Goal: Browse casually

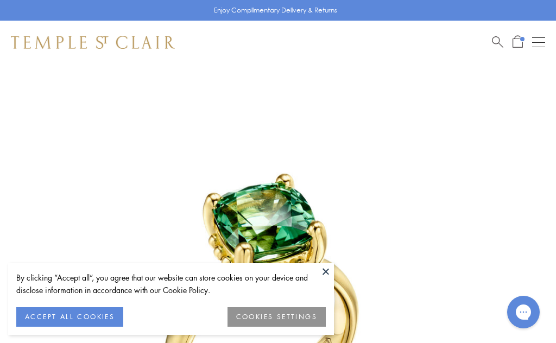
click at [324, 270] on button at bounding box center [326, 271] width 16 height 16
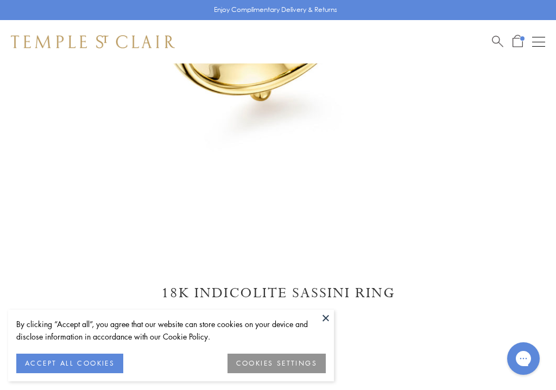
scroll to position [343, 0]
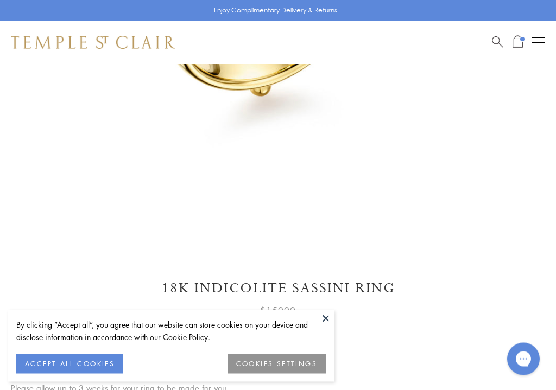
click at [332, 325] on button at bounding box center [326, 319] width 16 height 16
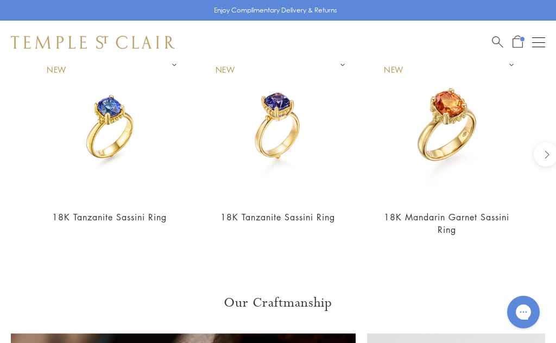
scroll to position [979, 0]
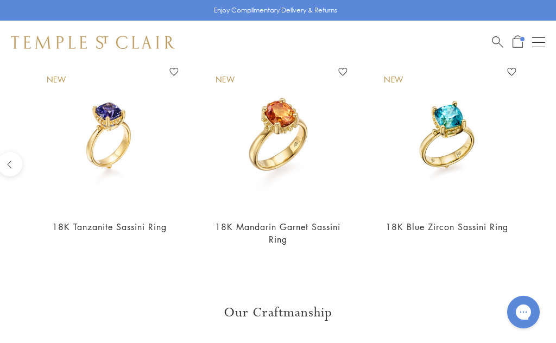
click at [473, 136] on img at bounding box center [446, 136] width 147 height 147
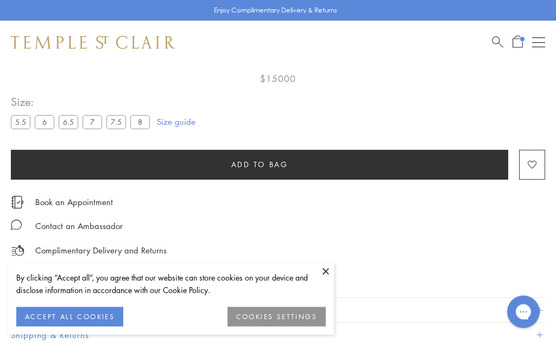
scroll to position [64, 0]
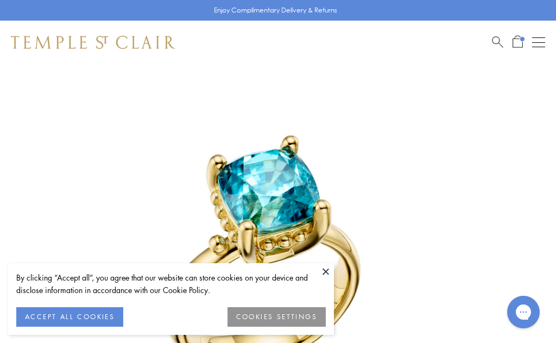
click at [328, 270] on button at bounding box center [326, 271] width 16 height 16
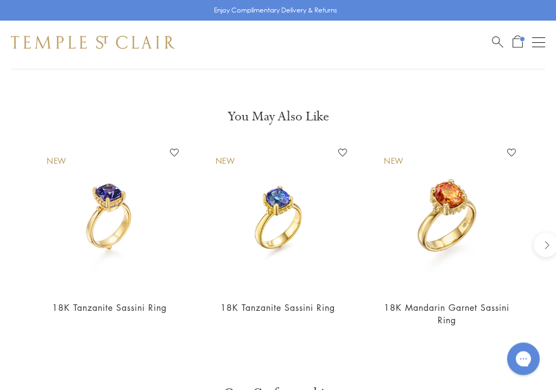
scroll to position [879, 0]
click at [459, 198] on img at bounding box center [446, 217] width 147 height 147
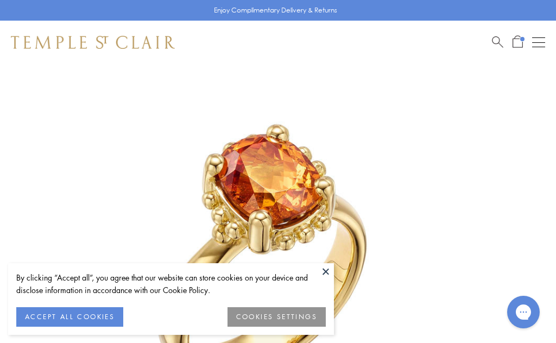
click at [331, 268] on button at bounding box center [326, 271] width 16 height 16
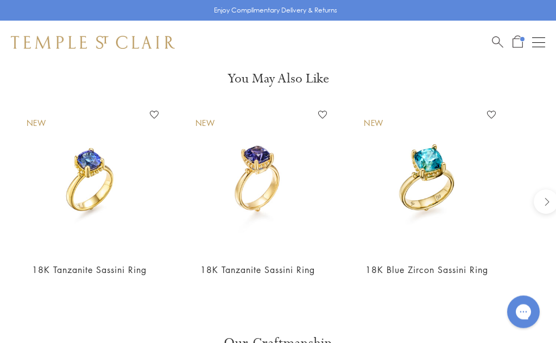
scroll to position [917, 0]
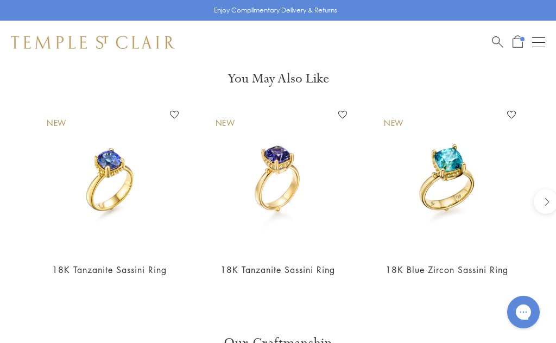
click at [290, 168] on img at bounding box center [278, 179] width 147 height 147
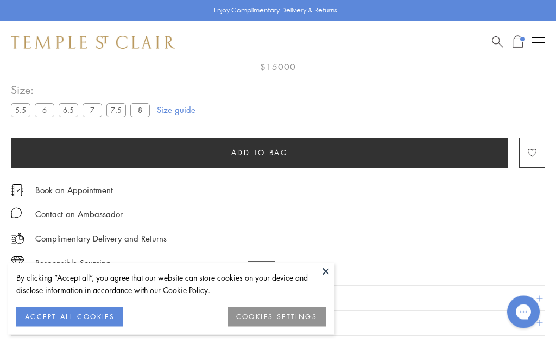
scroll to position [64, 0]
click at [330, 272] on button at bounding box center [326, 271] width 16 height 16
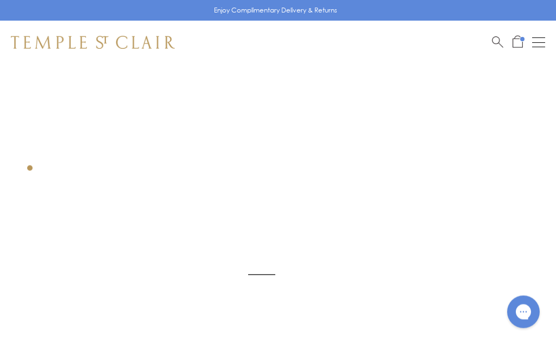
scroll to position [0, 0]
click at [378, 180] on img at bounding box center [261, 325] width 523 height 523
click at [543, 41] on button "Open navigation" at bounding box center [538, 42] width 13 height 13
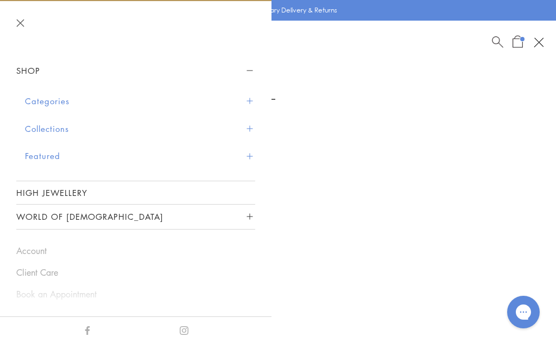
click at [220, 188] on link "High Jewellery" at bounding box center [135, 192] width 239 height 23
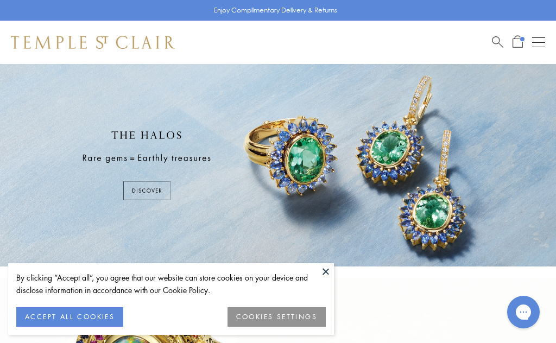
click at [331, 271] on button at bounding box center [326, 271] width 16 height 16
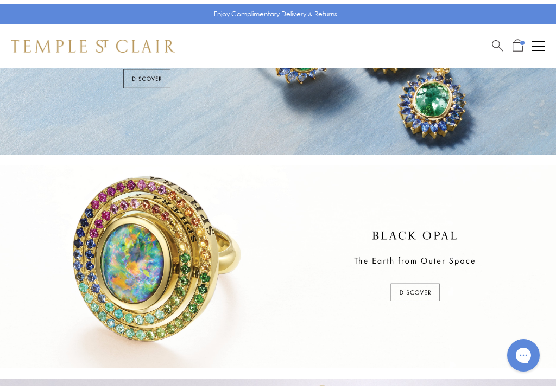
scroll to position [67, 0]
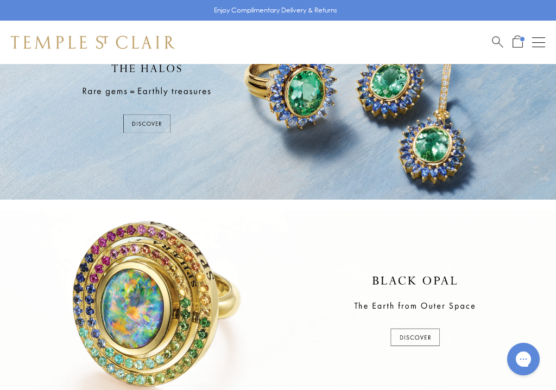
click at [148, 122] on div at bounding box center [278, 98] width 556 height 202
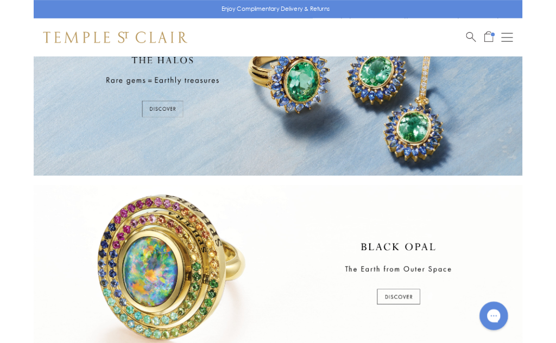
scroll to position [114, 0]
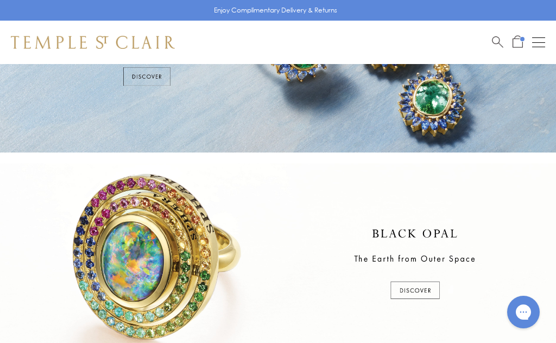
click at [419, 291] on div at bounding box center [278, 264] width 556 height 202
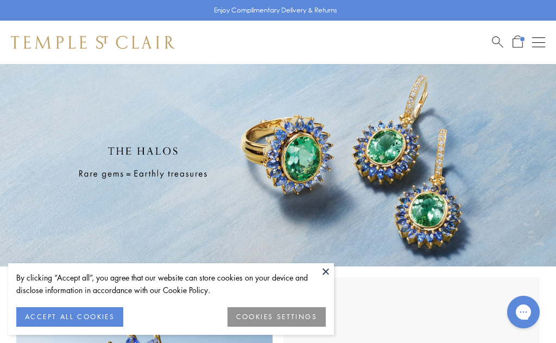
click at [326, 272] on button at bounding box center [326, 271] width 16 height 16
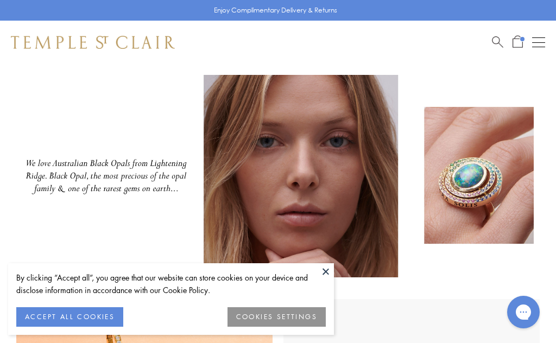
click at [330, 269] on button at bounding box center [326, 271] width 16 height 16
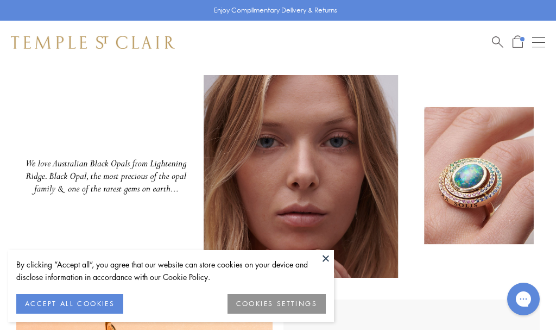
click at [328, 258] on button at bounding box center [326, 258] width 16 height 16
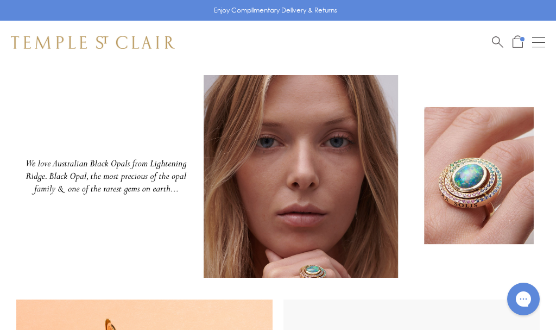
click at [407, 60] on div "Shop Shop Categories Amulets Pendants & Charms Lockets Chains & Leather Cords E…" at bounding box center [278, 42] width 556 height 43
click at [136, 36] on img at bounding box center [93, 42] width 164 height 13
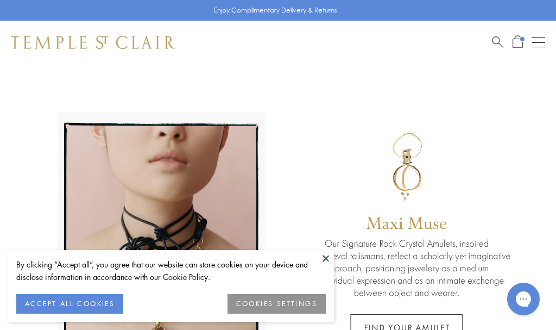
click at [332, 263] on button at bounding box center [326, 258] width 16 height 16
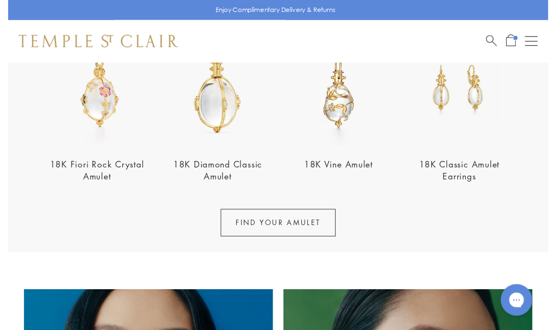
scroll to position [430, 0]
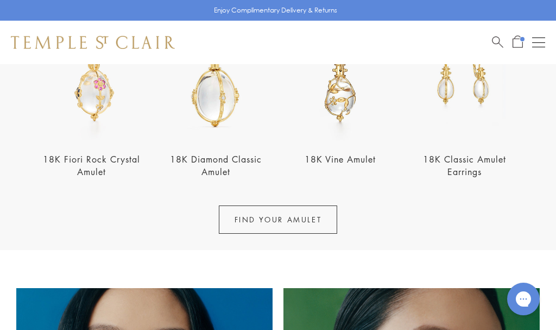
click at [103, 107] on img at bounding box center [92, 81] width 118 height 118
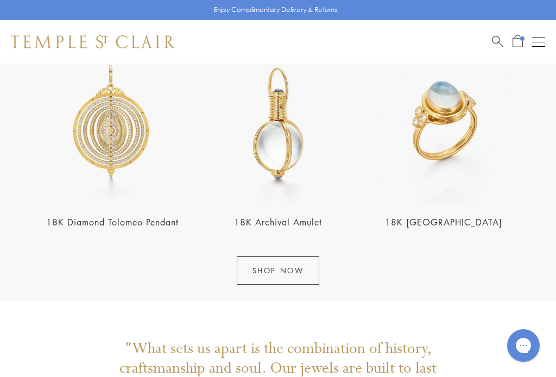
scroll to position [1094, 0]
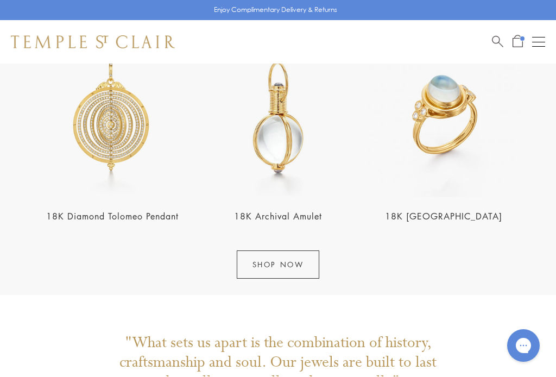
click at [123, 152] on img at bounding box center [112, 118] width 159 height 159
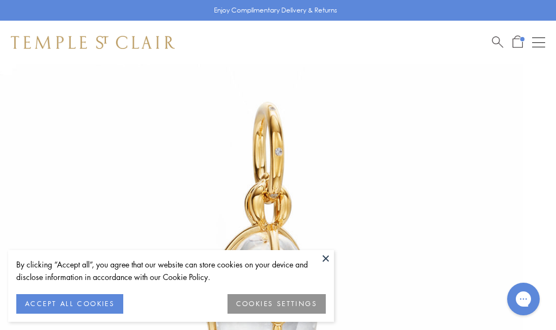
scroll to position [64, 0]
click at [328, 257] on button at bounding box center [326, 258] width 16 height 16
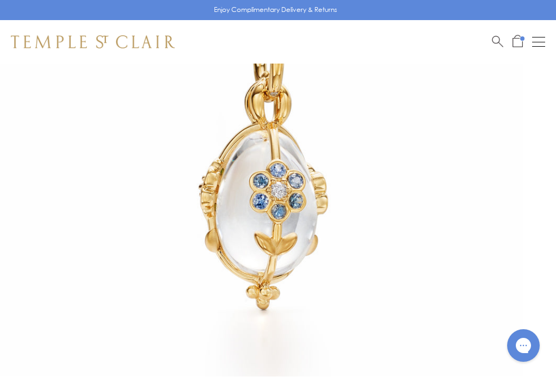
scroll to position [166, 0]
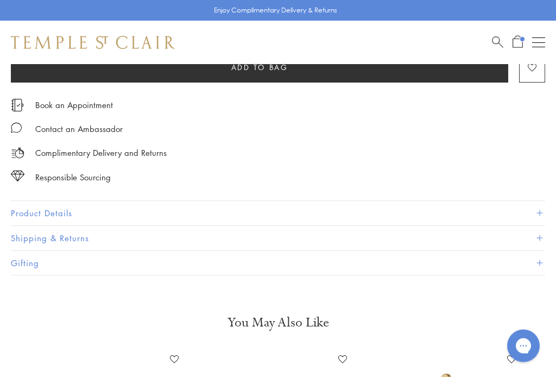
click at [537, 211] on span at bounding box center [539, 214] width 6 height 6
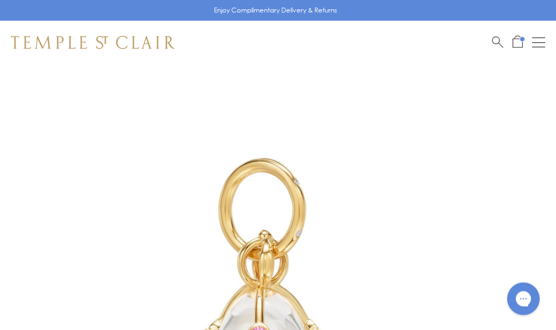
scroll to position [0, 0]
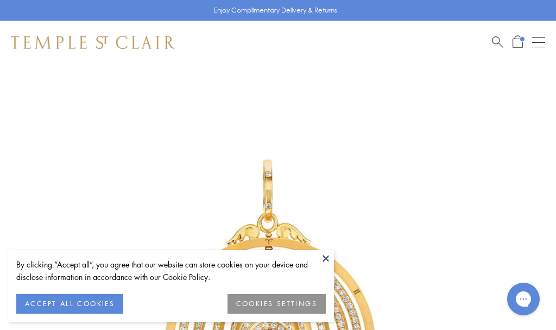
click at [330, 257] on button at bounding box center [326, 258] width 16 height 16
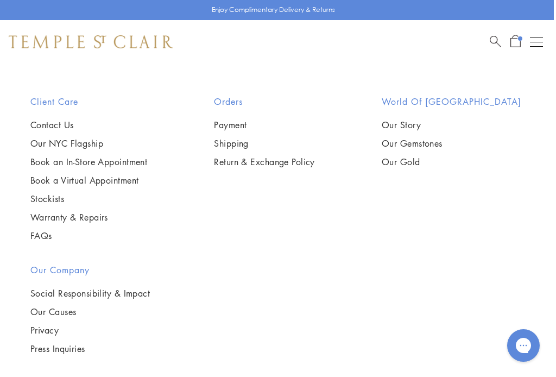
scroll to position [1667, 2]
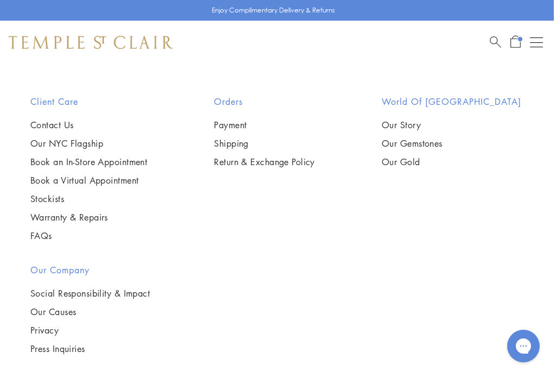
click at [435, 122] on link "Our Story" at bounding box center [452, 125] width 140 height 12
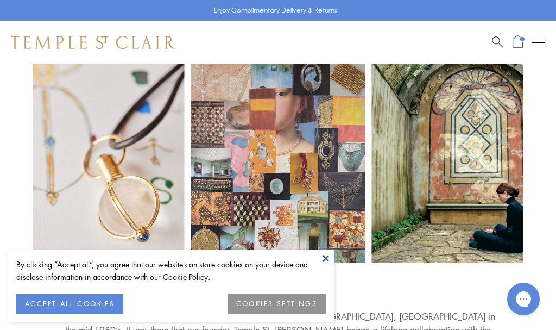
click at [326, 257] on button at bounding box center [326, 258] width 16 height 16
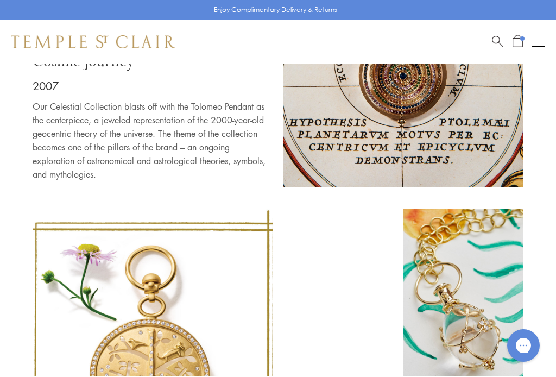
scroll to position [2155, 0]
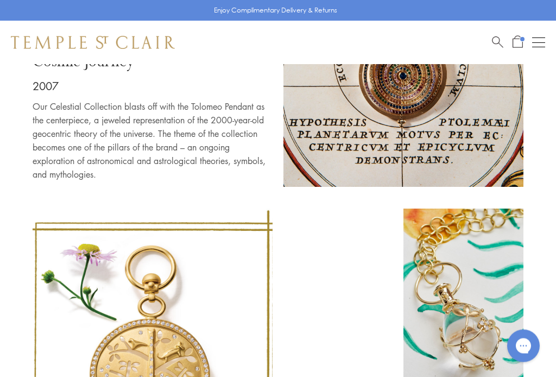
click at [554, 209] on div "Nature Lover 2008 The Tree of Life Collection takes root. This collection repre…" at bounding box center [278, 360] width 556 height 302
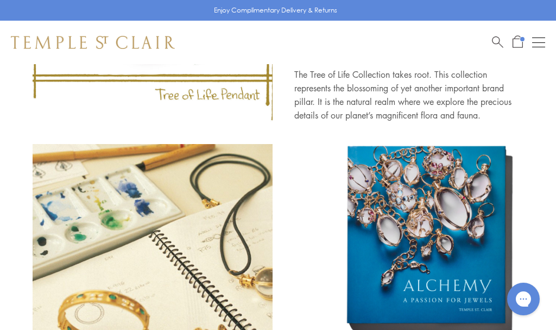
scroll to position [2543, 0]
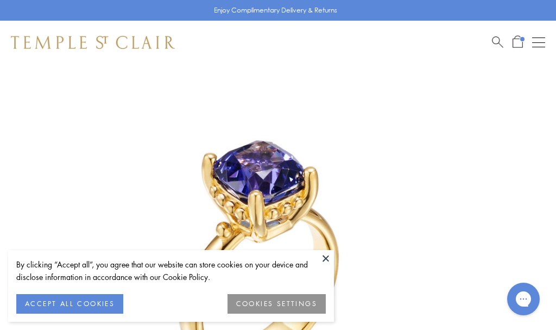
click at [331, 255] on button at bounding box center [326, 258] width 16 height 16
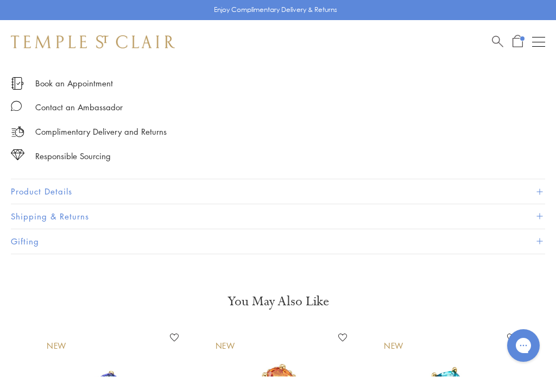
scroll to position [695, 0]
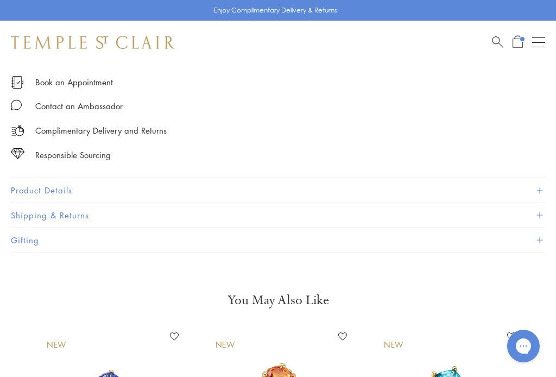
click at [542, 187] on button "Product Details" at bounding box center [278, 190] width 534 height 24
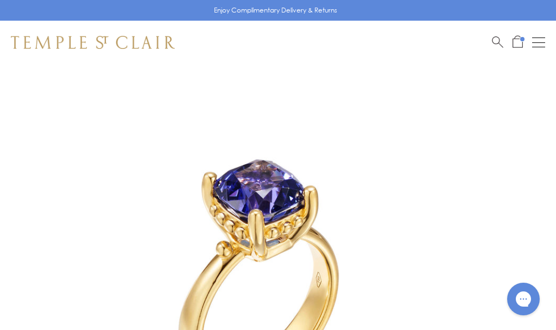
scroll to position [0, 0]
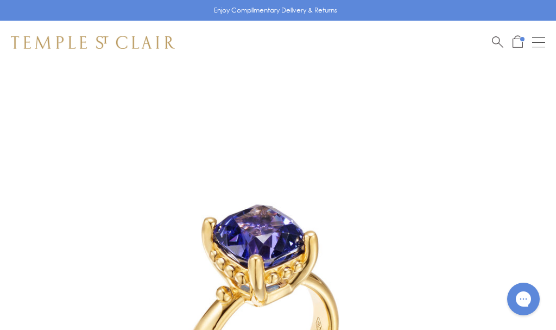
click at [129, 47] on img at bounding box center [93, 42] width 164 height 13
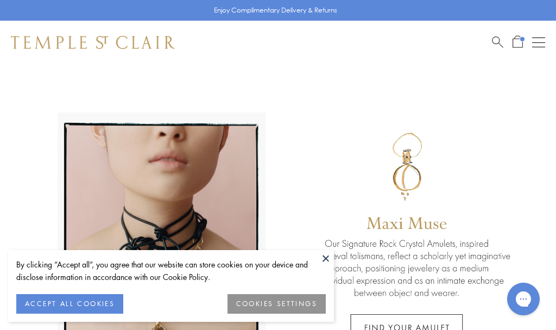
click at [327, 257] on button at bounding box center [326, 258] width 16 height 16
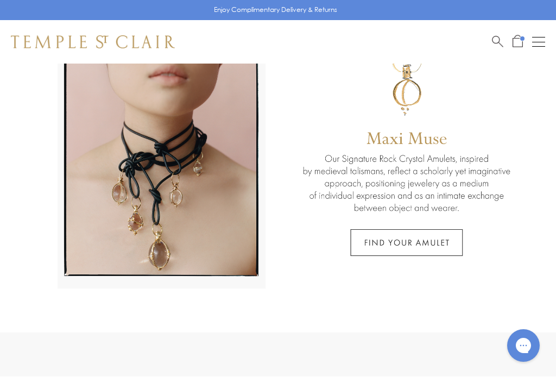
scroll to position [85, 0]
click at [443, 242] on link at bounding box center [278, 155] width 556 height 353
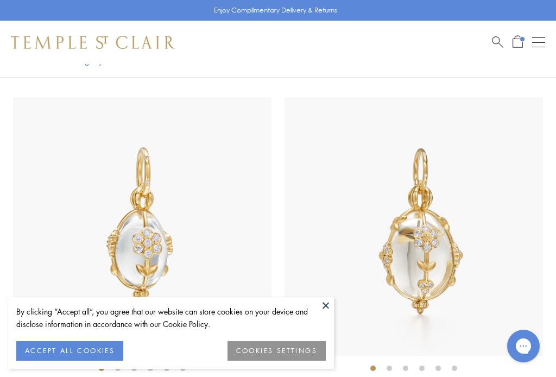
click at [327, 306] on button at bounding box center [326, 305] width 16 height 16
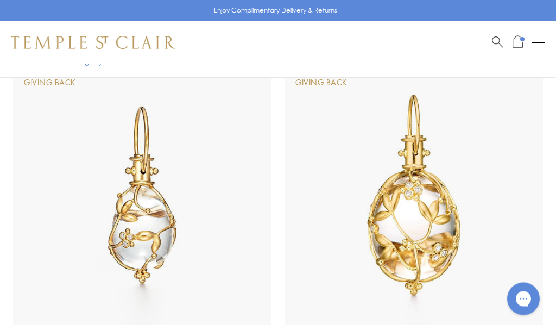
scroll to position [2530, 0]
click at [439, 217] on img at bounding box center [413, 195] width 258 height 258
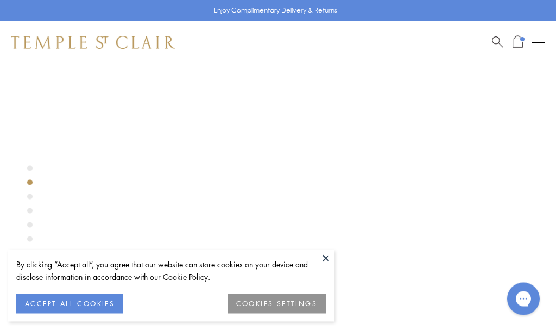
scroll to position [64, 0]
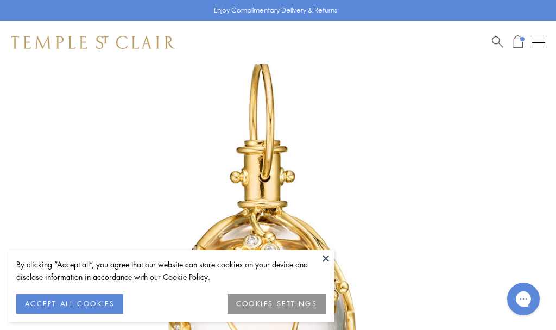
click at [329, 263] on button at bounding box center [326, 258] width 16 height 16
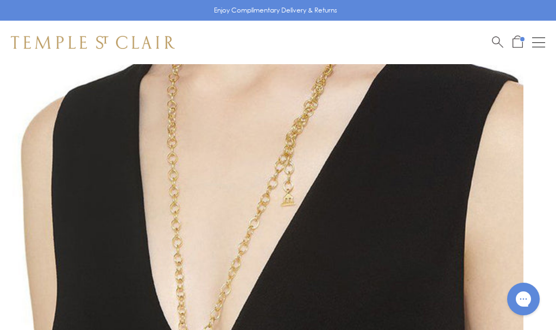
scroll to position [0, 0]
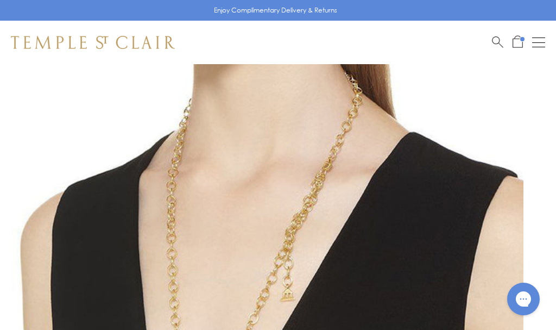
click at [111, 42] on img at bounding box center [93, 42] width 164 height 13
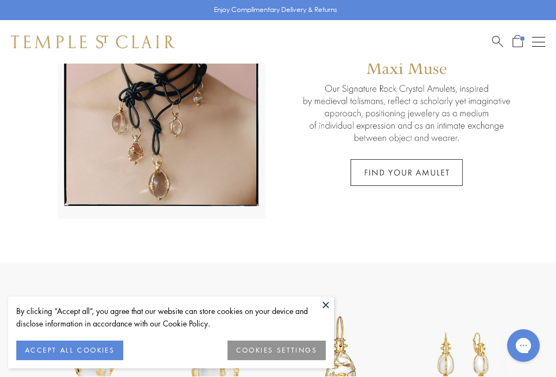
scroll to position [161, 0]
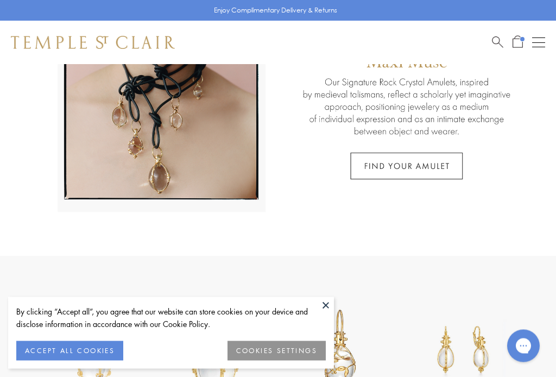
click at [333, 307] on button at bounding box center [326, 305] width 16 height 16
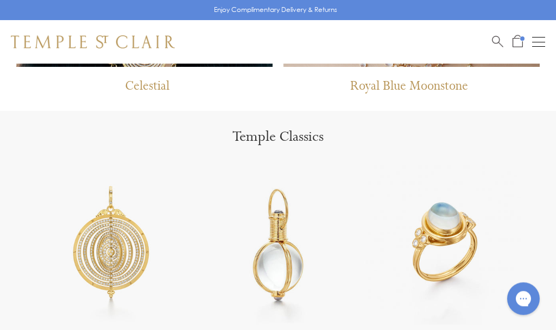
scroll to position [1014, 0]
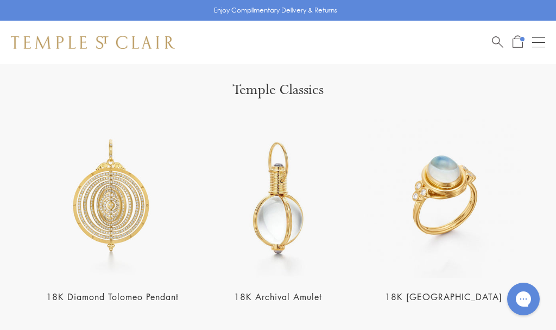
click at [121, 220] on img at bounding box center [112, 197] width 159 height 159
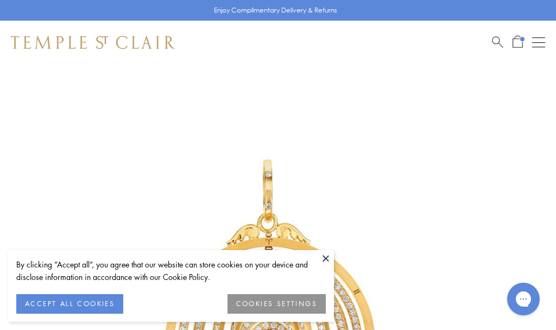
click at [323, 255] on button at bounding box center [326, 258] width 16 height 16
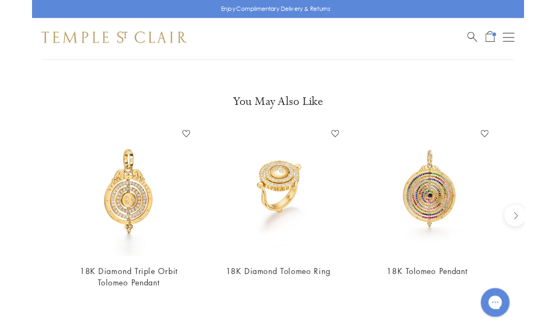
scroll to position [870, 0]
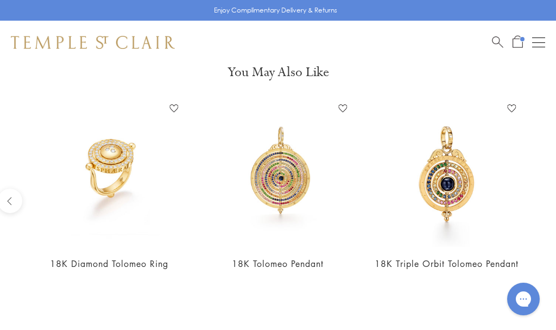
click at [447, 184] on img at bounding box center [446, 173] width 147 height 147
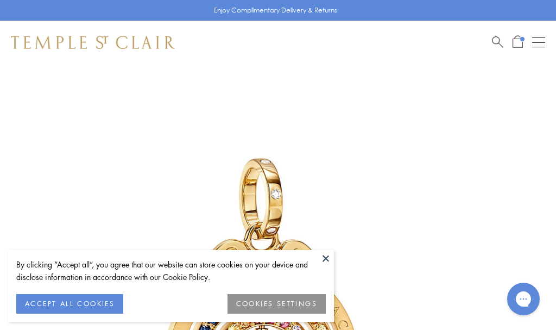
click at [325, 263] on button at bounding box center [326, 258] width 16 height 16
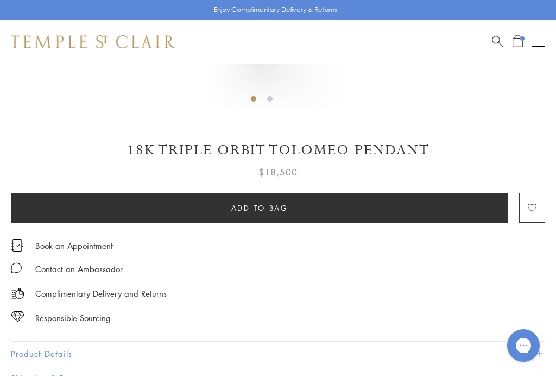
click at [405, 211] on button "Add to bag" at bounding box center [259, 208] width 497 height 30
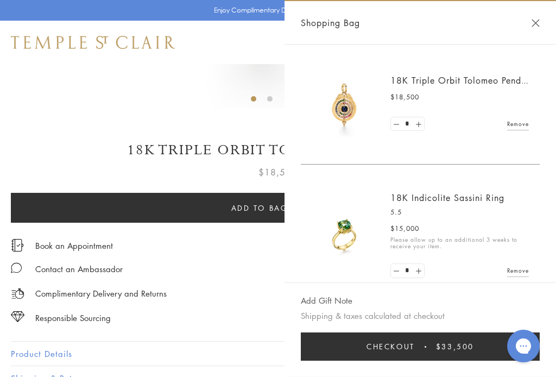
click at [542, 18] on div "Shopping Bag" at bounding box center [419, 22] width 271 height 43
click at [542, 16] on div "Shopping Bag" at bounding box center [419, 22] width 271 height 43
click at [539, 20] on button "Close Shopping Bag" at bounding box center [535, 23] width 8 height 8
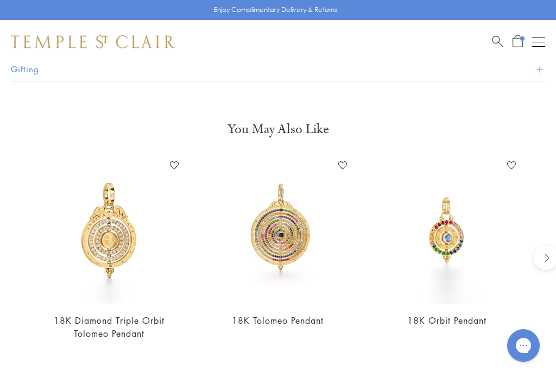
scroll to position [813, 0]
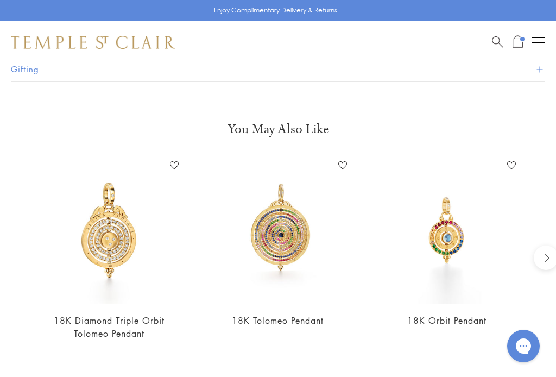
click at [285, 246] on img at bounding box center [278, 230] width 147 height 147
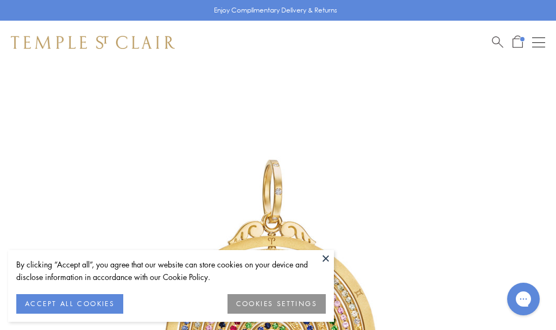
click at [338, 261] on img at bounding box center [261, 325] width 523 height 523
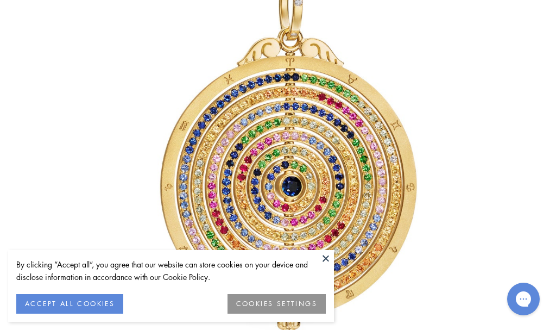
click at [329, 262] on button at bounding box center [326, 258] width 16 height 16
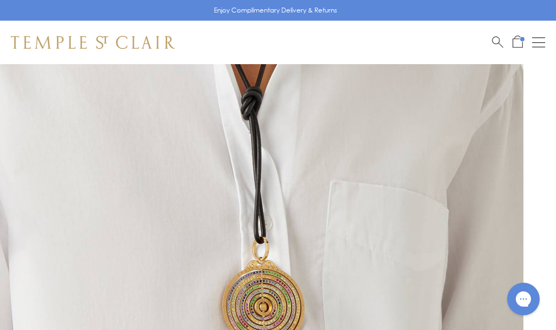
scroll to position [147, 0]
